Goal: Communication & Community: Answer question/provide support

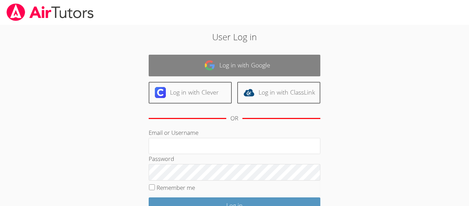
click at [223, 61] on link "Log in with Google" at bounding box center [235, 66] width 172 height 22
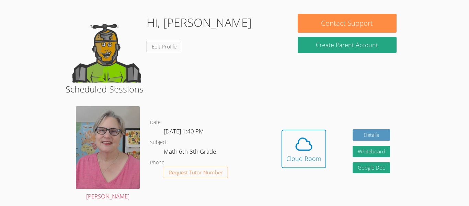
scroll to position [54, 0]
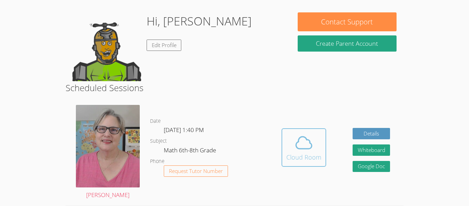
click at [293, 157] on div "Cloud Room" at bounding box center [304, 157] width 35 height 10
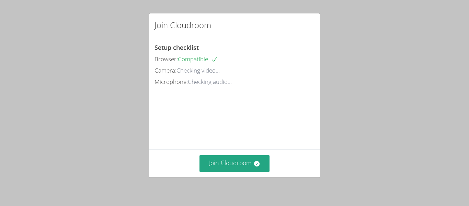
click at [350, 69] on div "Join Cloudroom Setup checklist Browser: Compatible Camera: Checking video... Mi…" at bounding box center [234, 103] width 469 height 206
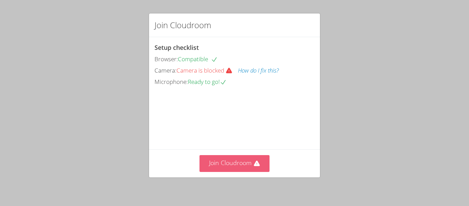
click at [229, 165] on button "Join Cloudroom" at bounding box center [235, 163] width 70 height 17
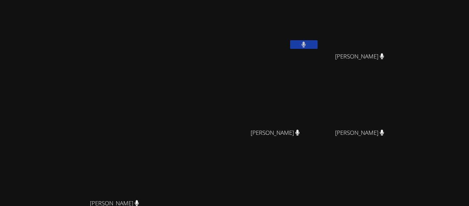
click at [318, 45] on button at bounding box center [303, 44] width 27 height 9
click at [319, 14] on video at bounding box center [278, 26] width 82 height 46
click at [319, 27] on video at bounding box center [278, 26] width 82 height 46
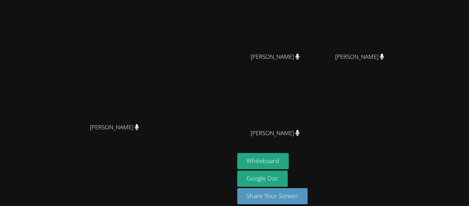
scroll to position [75, 0]
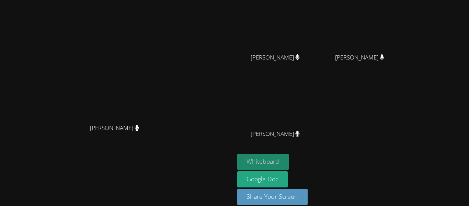
click at [289, 157] on button "Whiteboard" at bounding box center [263, 162] width 52 height 16
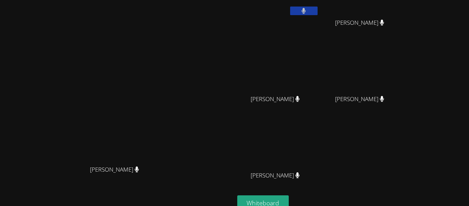
scroll to position [0, 0]
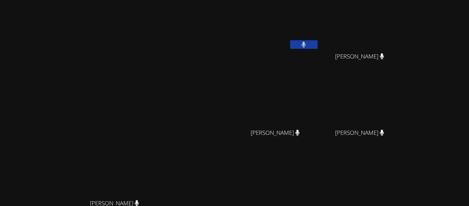
click at [404, 104] on video at bounding box center [363, 102] width 82 height 46
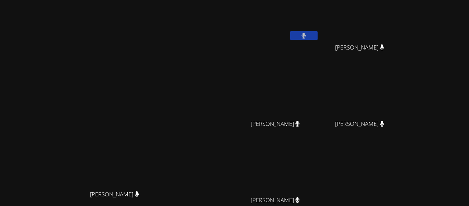
scroll to position [84, 0]
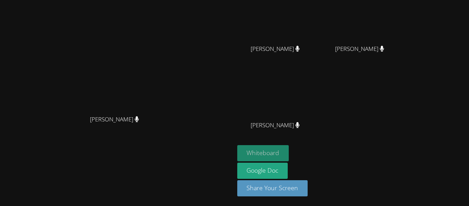
click at [289, 154] on button "Whiteboard" at bounding box center [263, 153] width 52 height 16
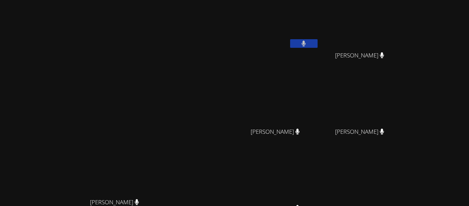
scroll to position [2, 0]
click at [169, 81] on video at bounding box center [117, 129] width 103 height 129
click at [318, 47] on button at bounding box center [303, 43] width 27 height 9
click at [308, 45] on icon at bounding box center [303, 44] width 7 height 6
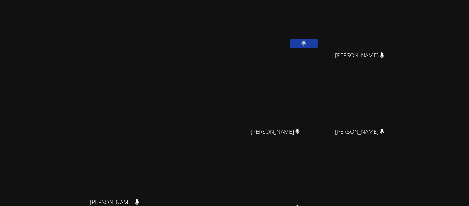
click at [318, 42] on button at bounding box center [303, 43] width 27 height 9
click at [290, 39] on button at bounding box center [303, 43] width 27 height 9
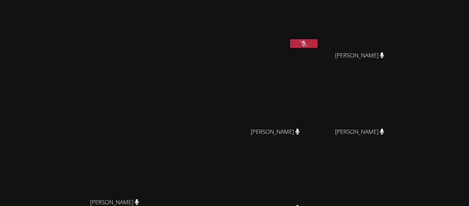
click at [290, 39] on button at bounding box center [303, 43] width 27 height 9
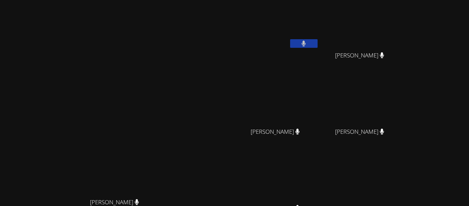
click at [290, 39] on button at bounding box center [303, 43] width 27 height 9
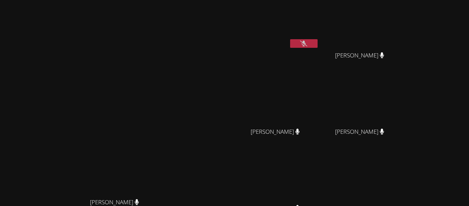
click at [290, 39] on button at bounding box center [303, 43] width 27 height 9
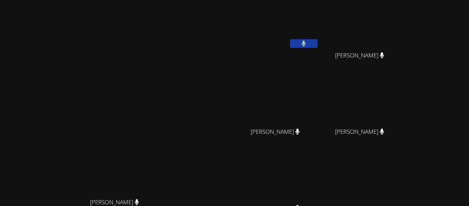
click at [319, 24] on video at bounding box center [278, 25] width 82 height 46
click at [318, 43] on button at bounding box center [303, 44] width 27 height 9
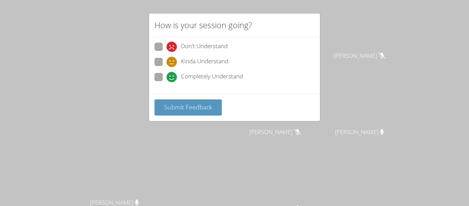
click at [167, 82] on span at bounding box center [167, 82] width 0 height 0
click at [167, 73] on input "Completely Understand" at bounding box center [170, 76] width 6 height 6
radio input "true"
click at [158, 67] on div "Kinda Understand" at bounding box center [235, 64] width 160 height 12
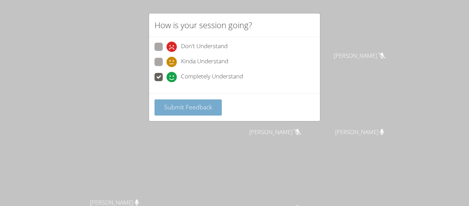
click at [159, 110] on button "Submit Feedback" at bounding box center [188, 107] width 67 height 16
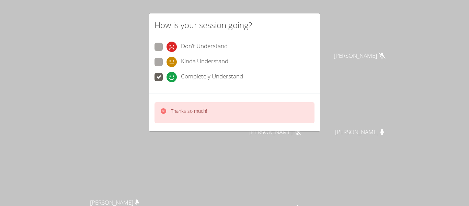
click at [169, 120] on video at bounding box center [117, 130] width 103 height 129
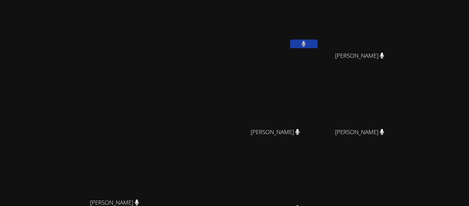
scroll to position [84, 0]
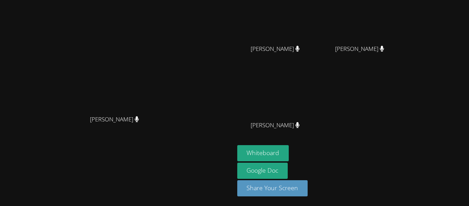
click at [404, 54] on div "[PERSON_NAME]" at bounding box center [363, 54] width 82 height 27
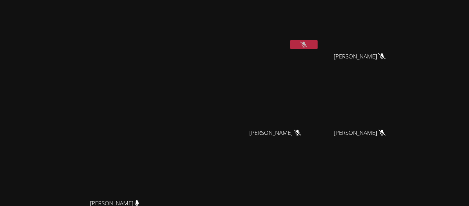
click at [318, 40] on button at bounding box center [303, 44] width 27 height 9
click at [306, 45] on icon at bounding box center [304, 45] width 4 height 6
click at [308, 43] on icon at bounding box center [303, 45] width 7 height 6
click at [301, 132] on icon at bounding box center [297, 133] width 7 height 6
click at [318, 47] on button at bounding box center [303, 44] width 27 height 9
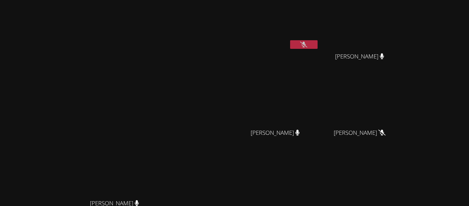
click at [318, 45] on button at bounding box center [303, 44] width 27 height 9
